Goal: Information Seeking & Learning: Understand process/instructions

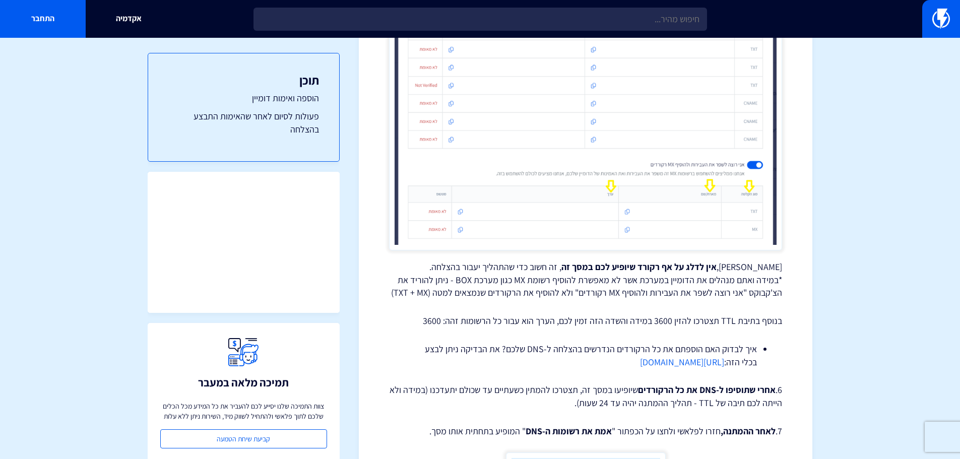
scroll to position [1210, 0]
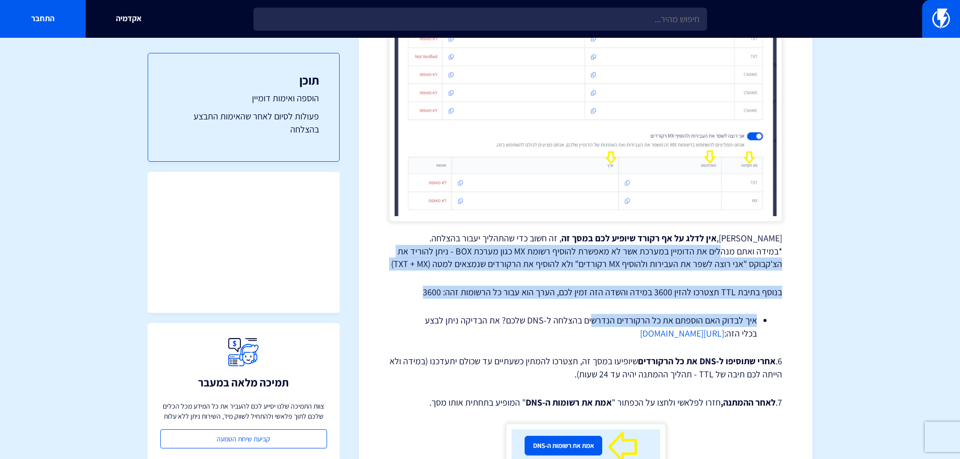
drag, startPoint x: 723, startPoint y: 247, endPoint x: 596, endPoint y: 302, distance: 137.7
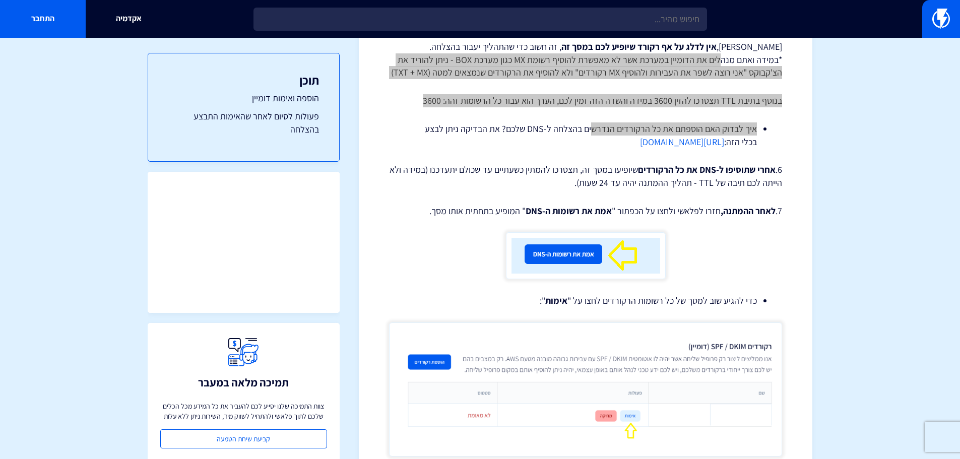
scroll to position [1311, 0]
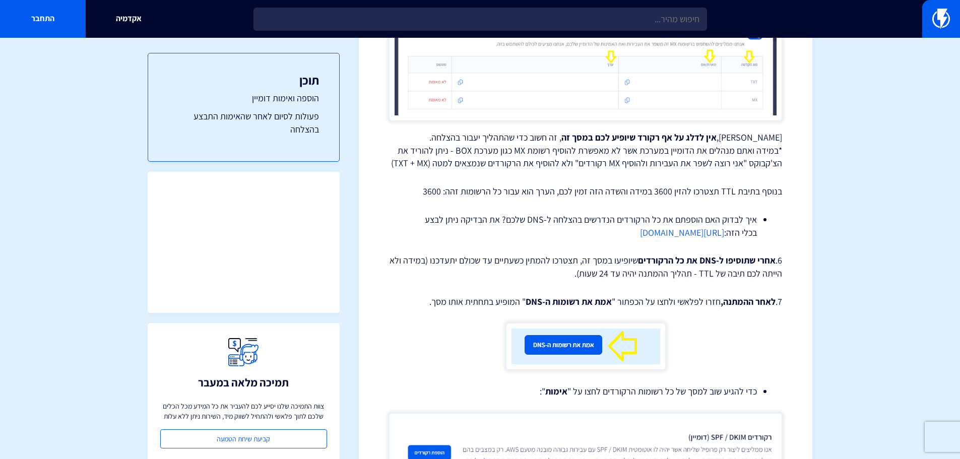
click at [659, 138] on strong "אין לדלג על אף רקורד שיופיע לכם במסך זה" at bounding box center [639, 138] width 155 height 12
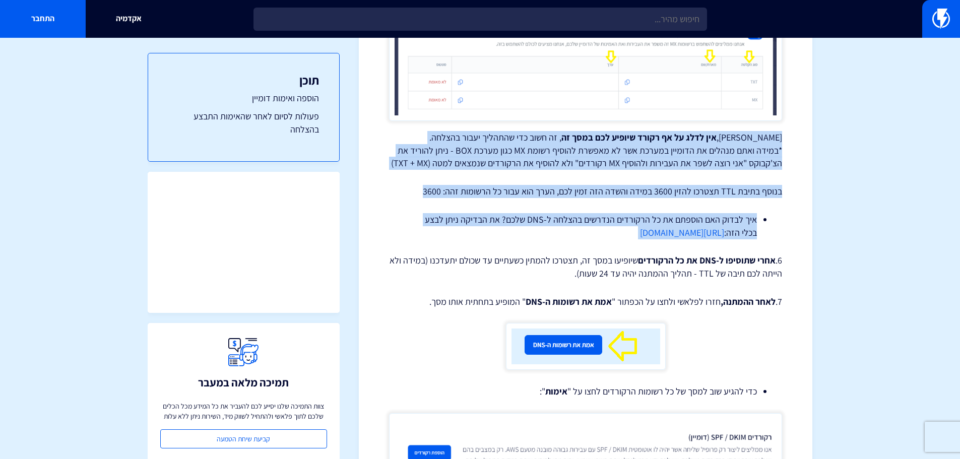
drag, startPoint x: 659, startPoint y: 138, endPoint x: 578, endPoint y: 218, distance: 114.1
click at [578, 218] on div "איך לבצע אימות דומיין SPF + DKIM בפלאשי אימות דומיין בפלאשי מתבצע במספר צעדים מ…" at bounding box center [585, 438] width 393 height 3287
click at [590, 150] on p "[PERSON_NAME], אין לדלג על אף רקורד שיופיע לכם במסך זה , זה חשוב כדי שהתהליך יע…" at bounding box center [585, 150] width 393 height 39
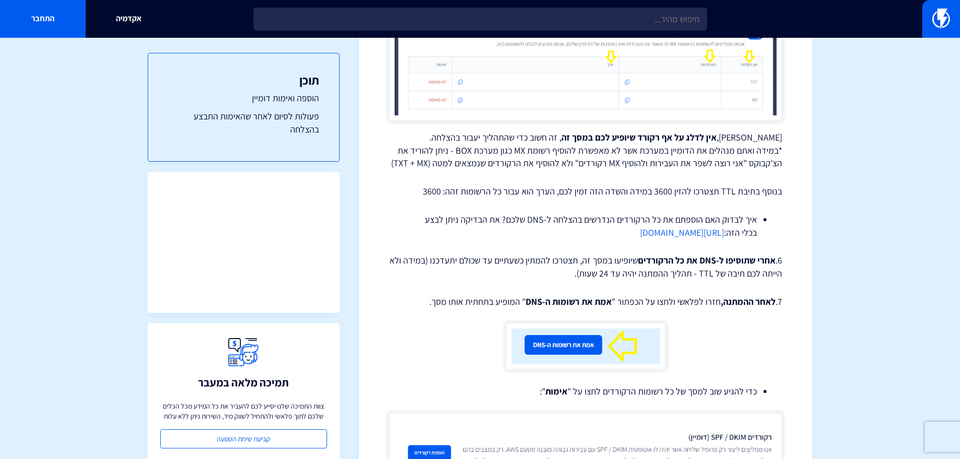
click at [438, 190] on p "בנוסף בתיבת TTL תצטרכו להזין 3600 במידה והשדה הזה זמין לכם, הערך הוא עבור כל הר…" at bounding box center [585, 191] width 393 height 13
copy p "3600"
click at [588, 194] on p "בנוסף בתיבת TTL תצטרכו להזין 3600 במידה והשדה הזה זמין לכם, הערך הוא עבור כל הר…" at bounding box center [585, 191] width 393 height 13
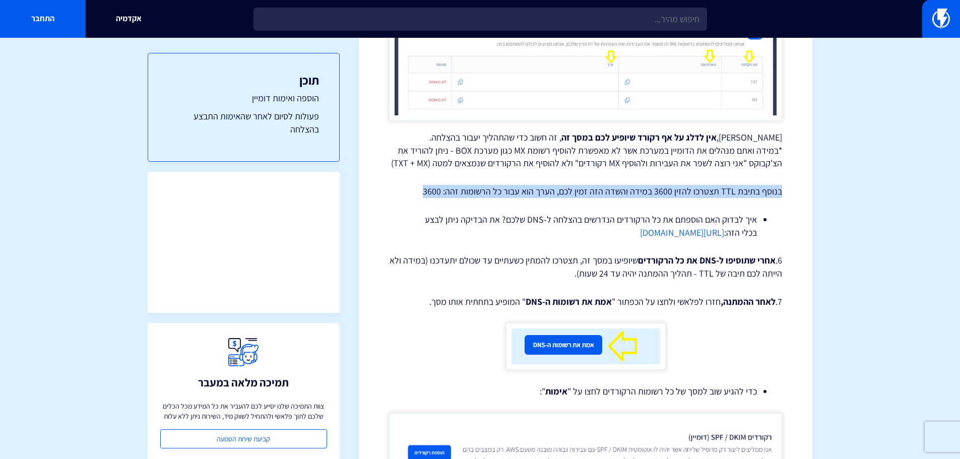
click at [588, 194] on p "בנוסף בתיבת TTL תצטרכו להזין 3600 במידה והשדה הזה זמין לכם, הערך הוא עבור כל הר…" at bounding box center [585, 191] width 393 height 13
copy div "בנוסף בתיבת TTL תצטרכו להזין 3600 במידה והשדה הזה זמין לכם, הערך הוא עבור כל הר…"
click at [640, 231] on link "[URL][DOMAIN_NAME]" at bounding box center [682, 233] width 84 height 12
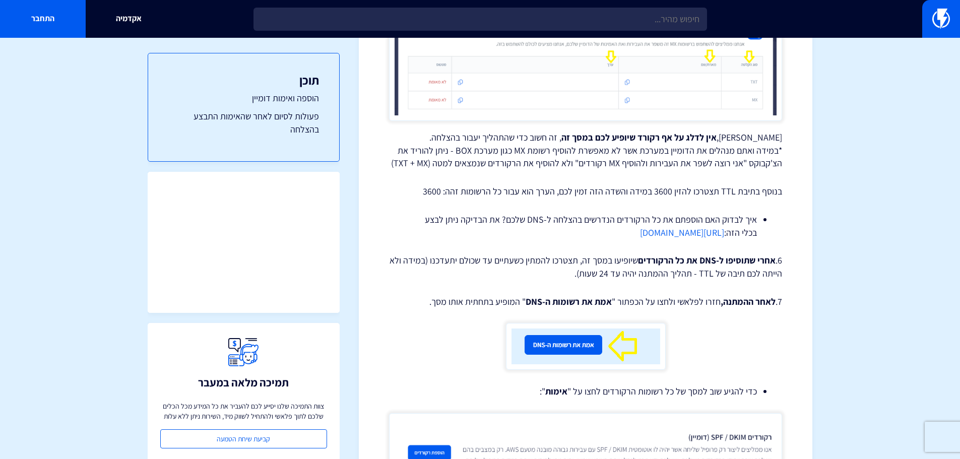
click at [660, 259] on strong "אחרי שתוסיפו ל-DNS את כל הרקורדים" at bounding box center [707, 261] width 138 height 12
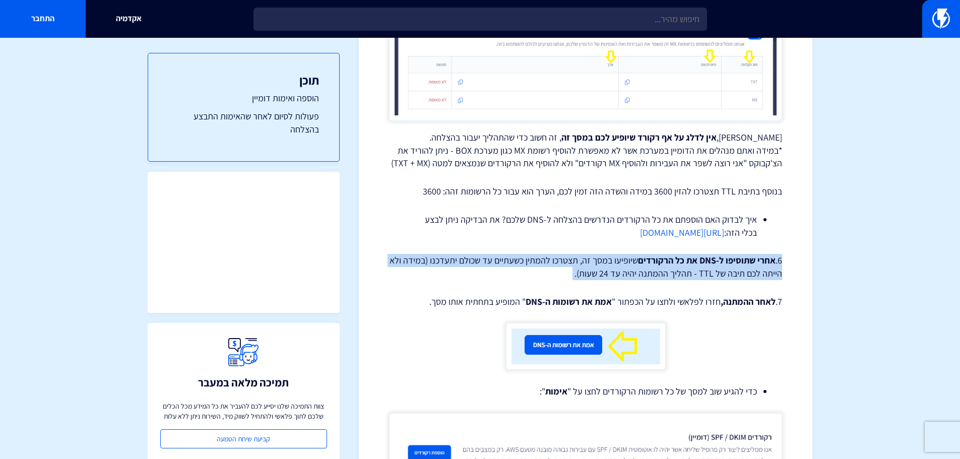
click at [660, 259] on strong "אחרי שתוסיפו ל-DNS את כל הרקורדים" at bounding box center [707, 261] width 138 height 12
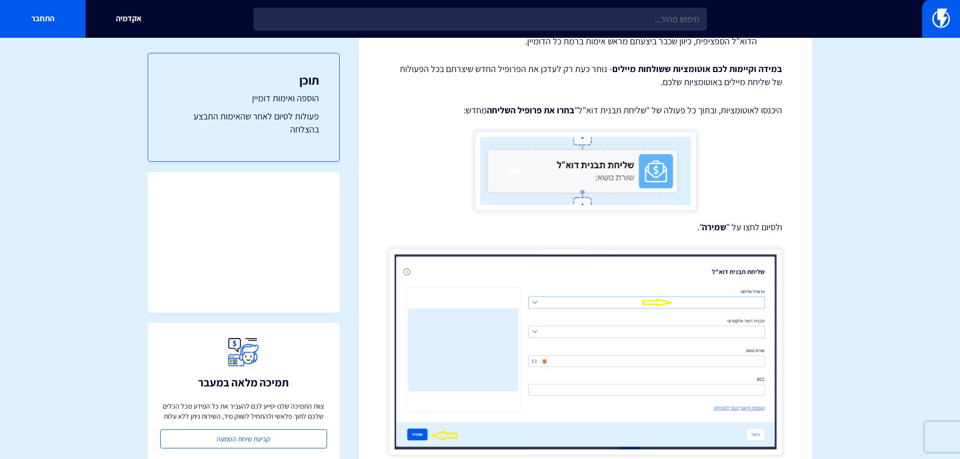
scroll to position [2989, 0]
